Goal: Navigation & Orientation: Go to known website

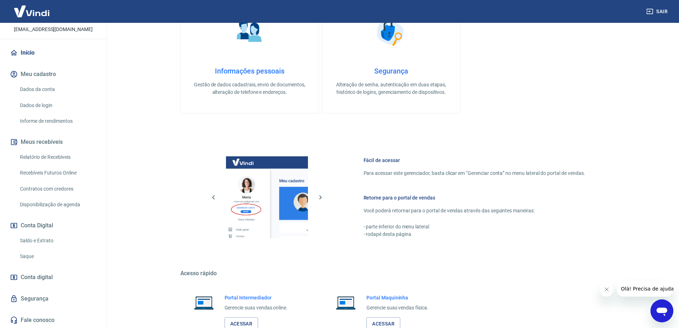
scroll to position [228, 0]
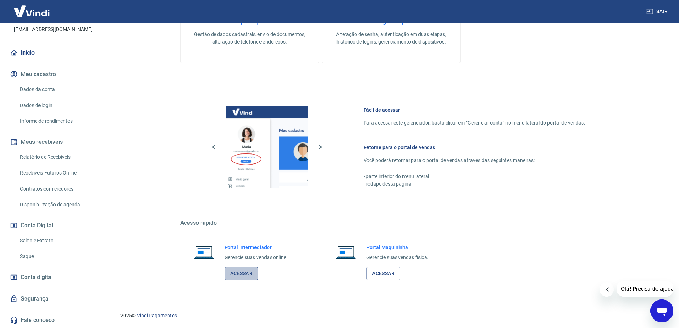
click at [239, 272] on link "Acessar" at bounding box center [242, 273] width 34 height 13
